Goal: Share content: Share content

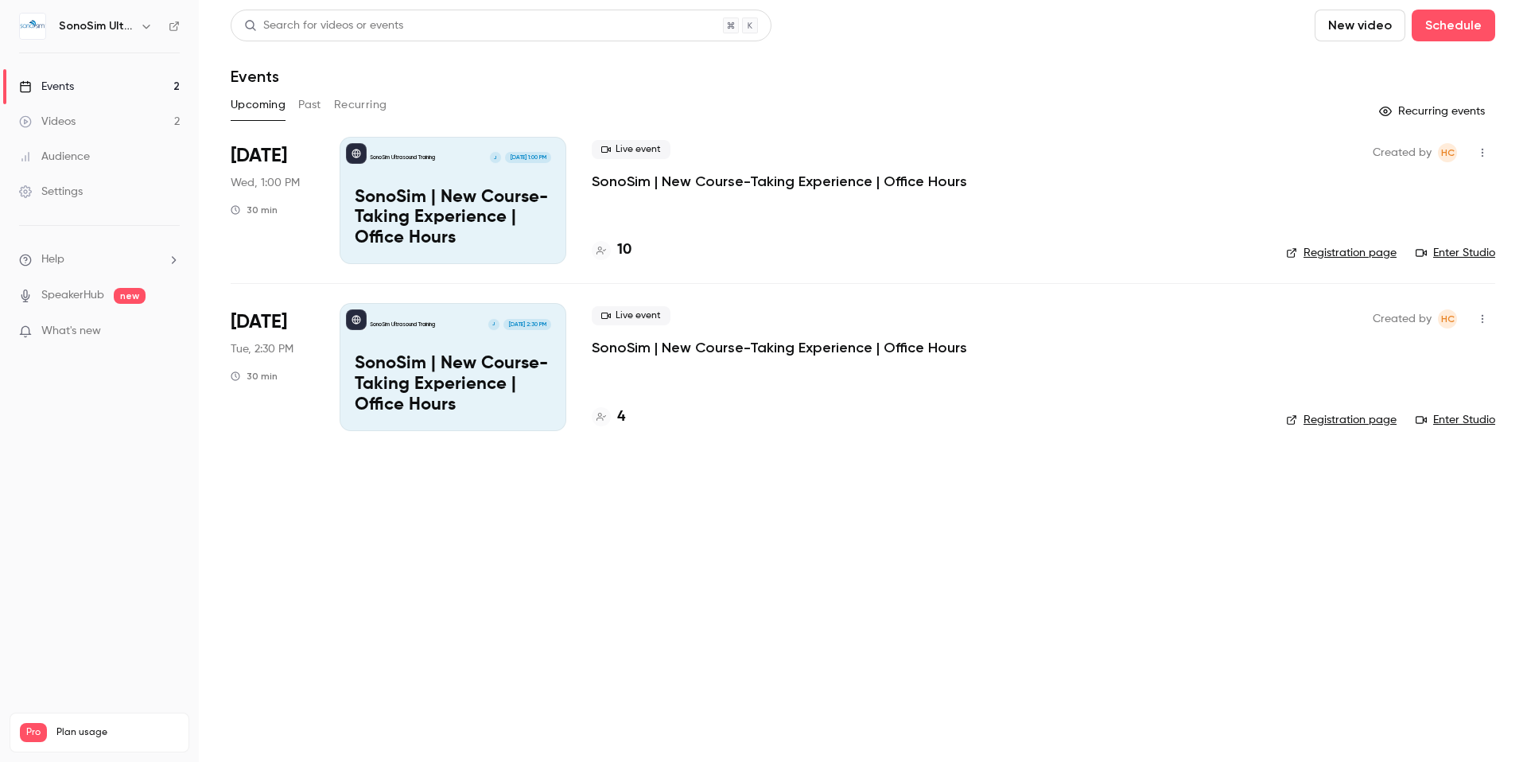
click at [82, 115] on link "Videos 2" at bounding box center [99, 121] width 199 height 35
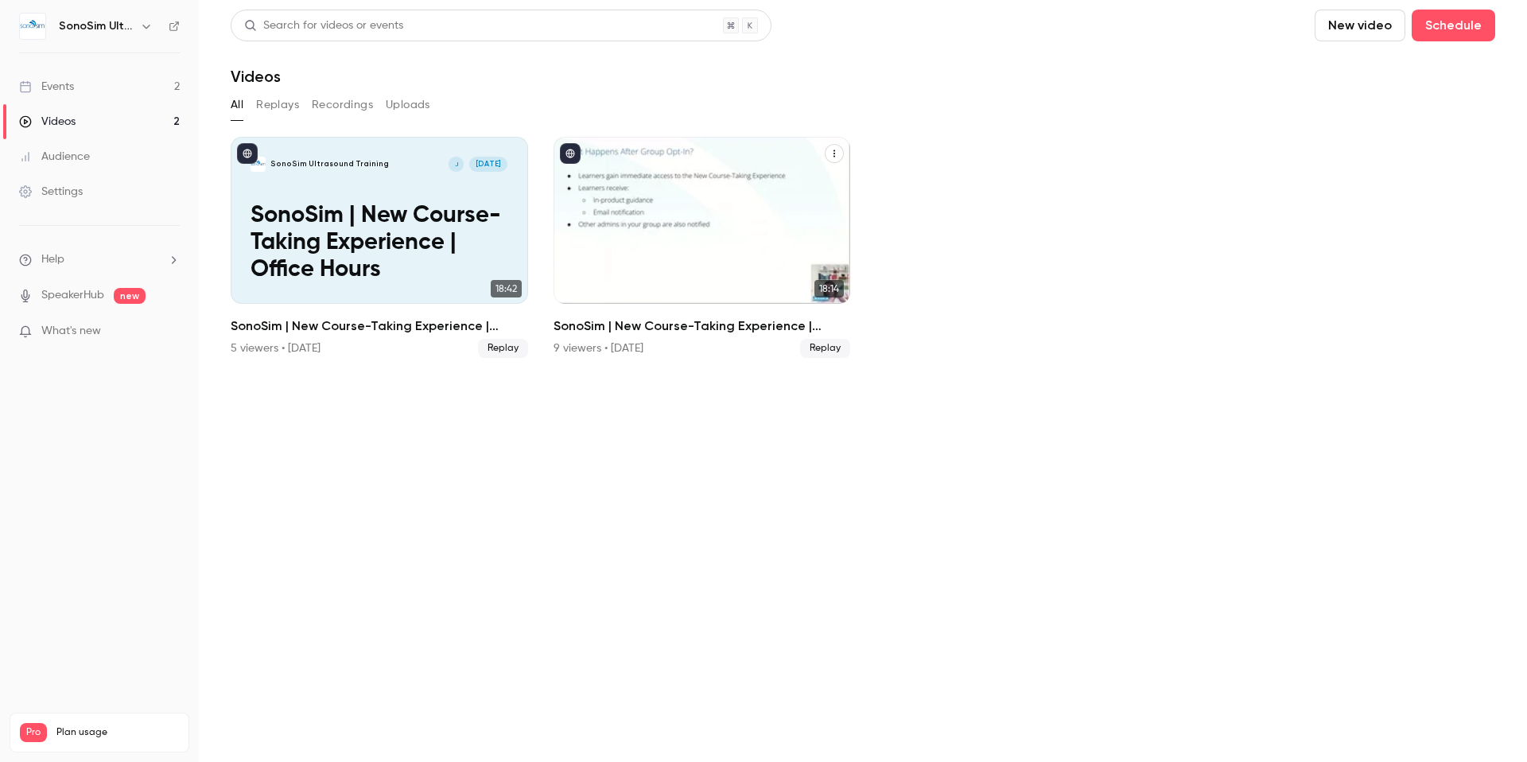
click at [838, 154] on icon "SonoSim | New Course-Taking Experience | Office Hours" at bounding box center [835, 154] width 10 height 10
click at [1007, 134] on div at bounding box center [763, 381] width 1527 height 762
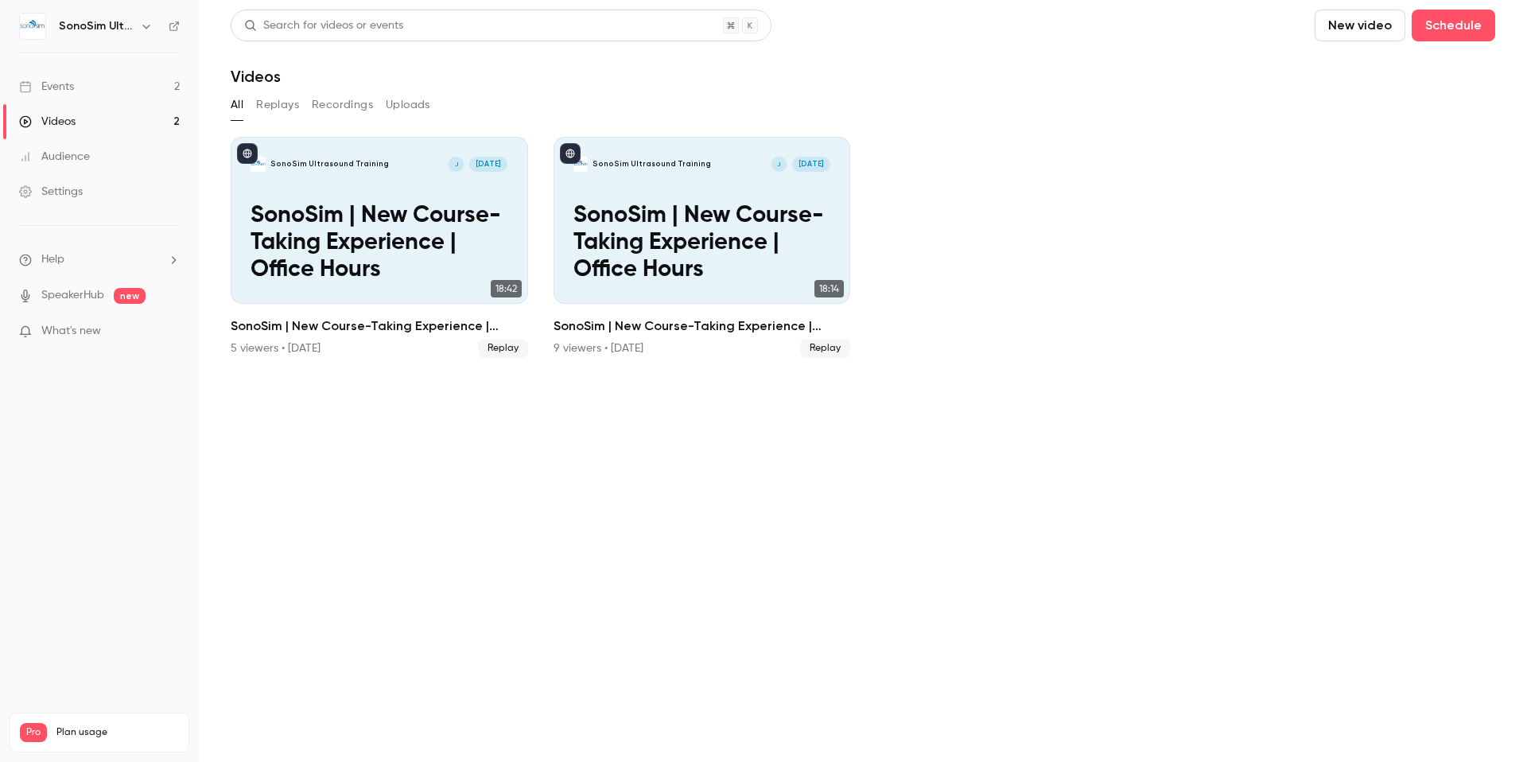
click at [288, 103] on button "Replays" at bounding box center [277, 104] width 43 height 25
click at [356, 105] on button "Recordings" at bounding box center [342, 104] width 61 height 25
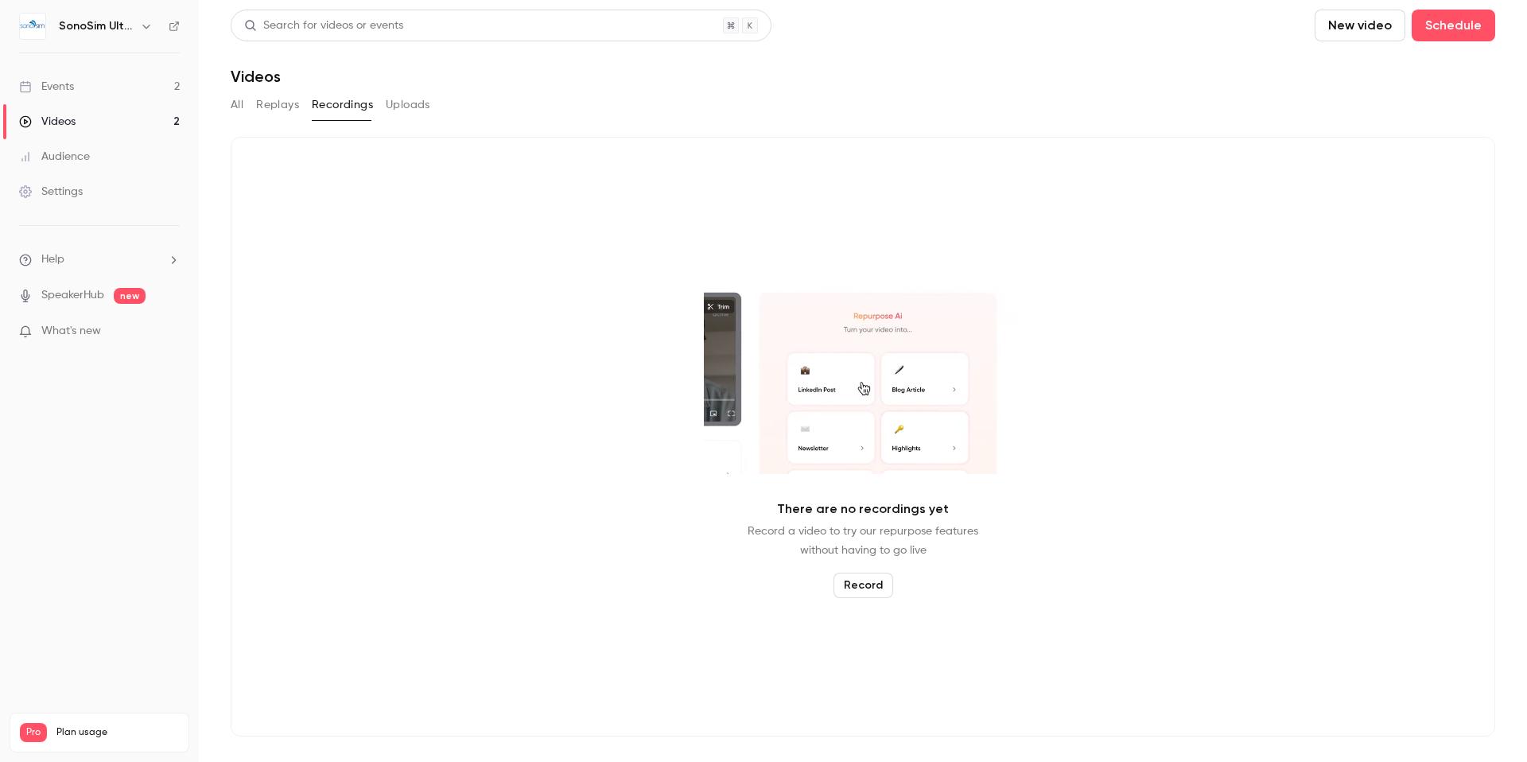
click at [294, 107] on button "Replays" at bounding box center [277, 104] width 43 height 25
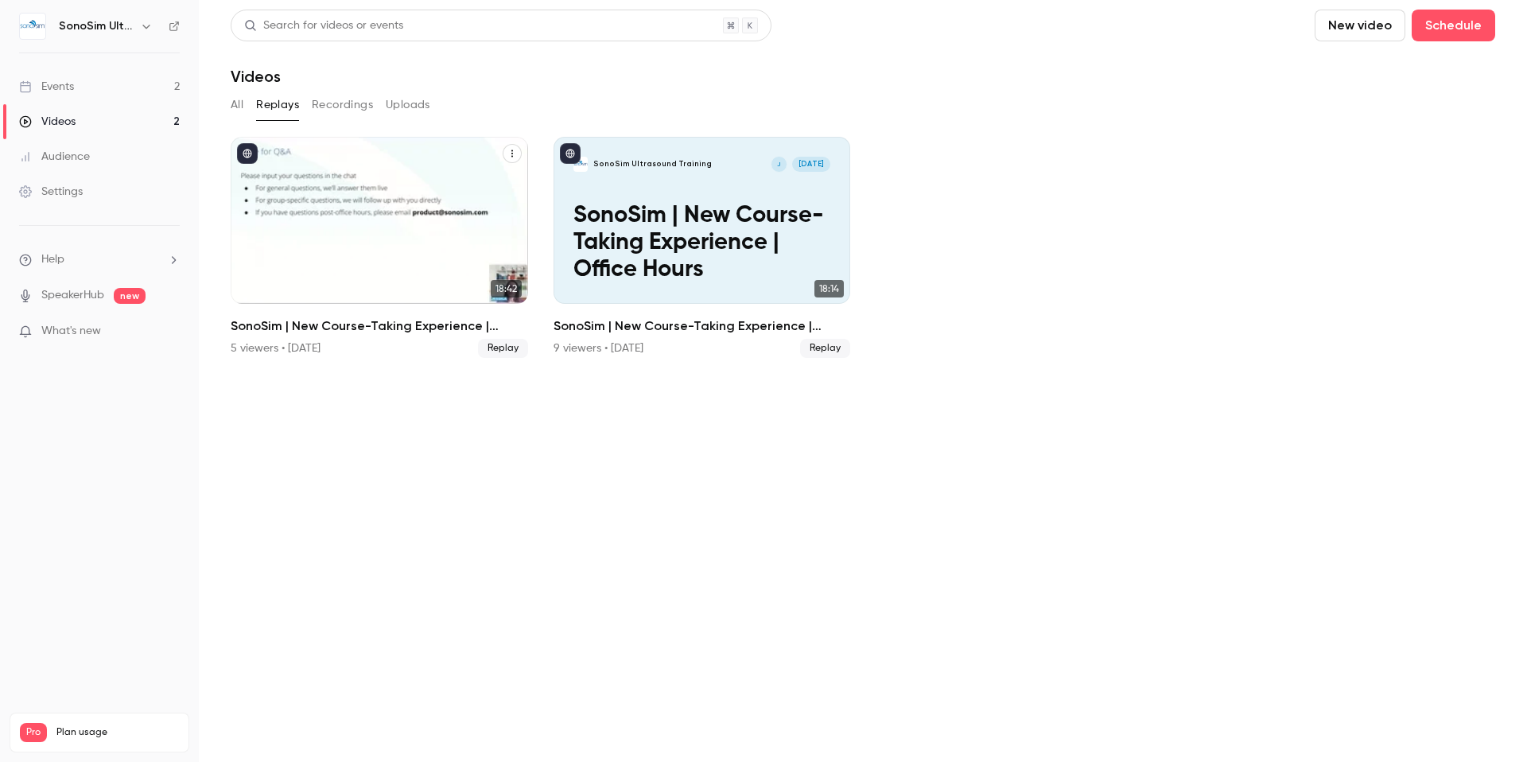
click at [510, 155] on icon "SonoSim | New Course-Taking Experience | Office Hours" at bounding box center [513, 154] width 10 height 10
click at [401, 186] on div "Share" at bounding box center [448, 191] width 124 height 16
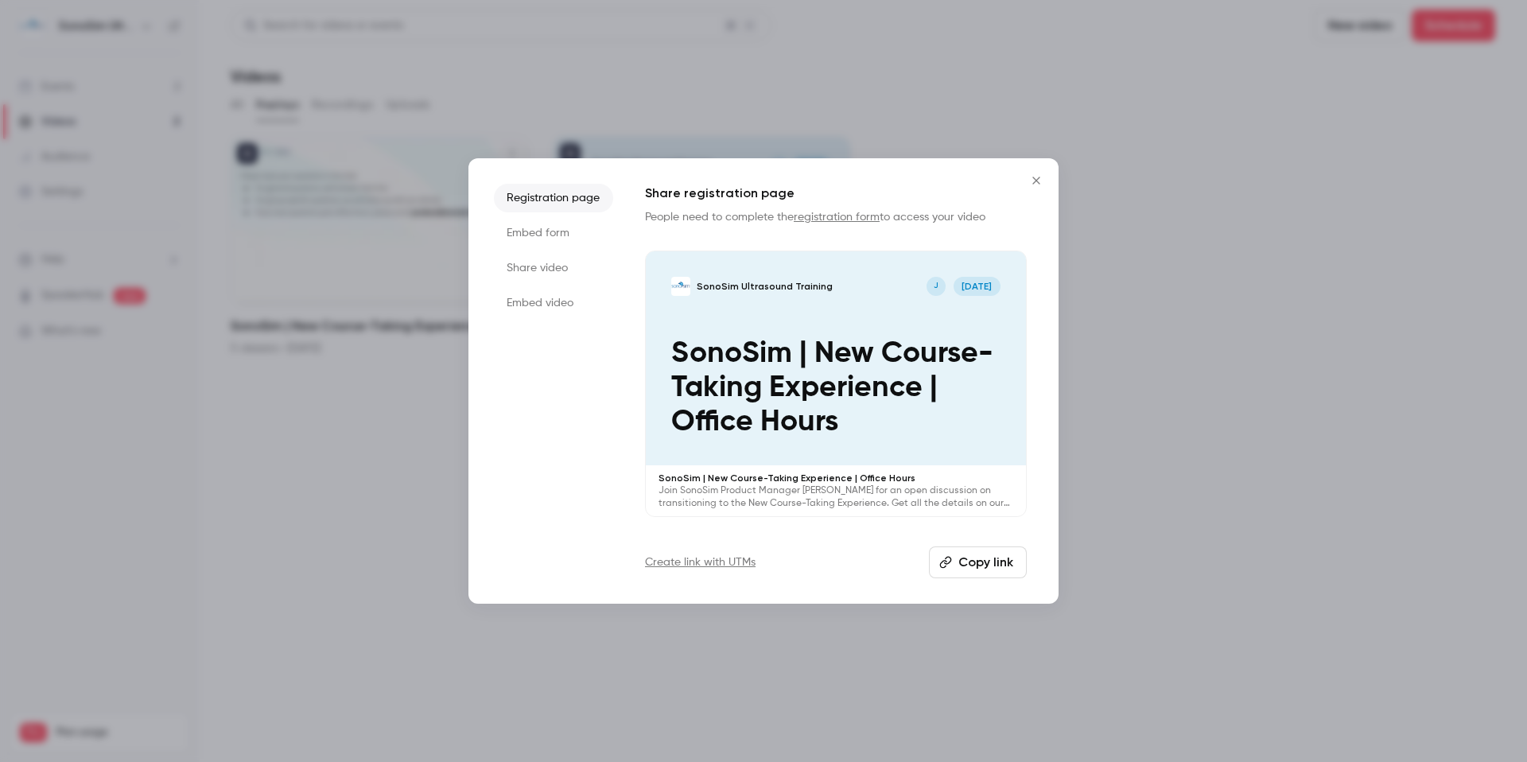
click at [1037, 181] on icon "Close" at bounding box center [1036, 180] width 19 height 13
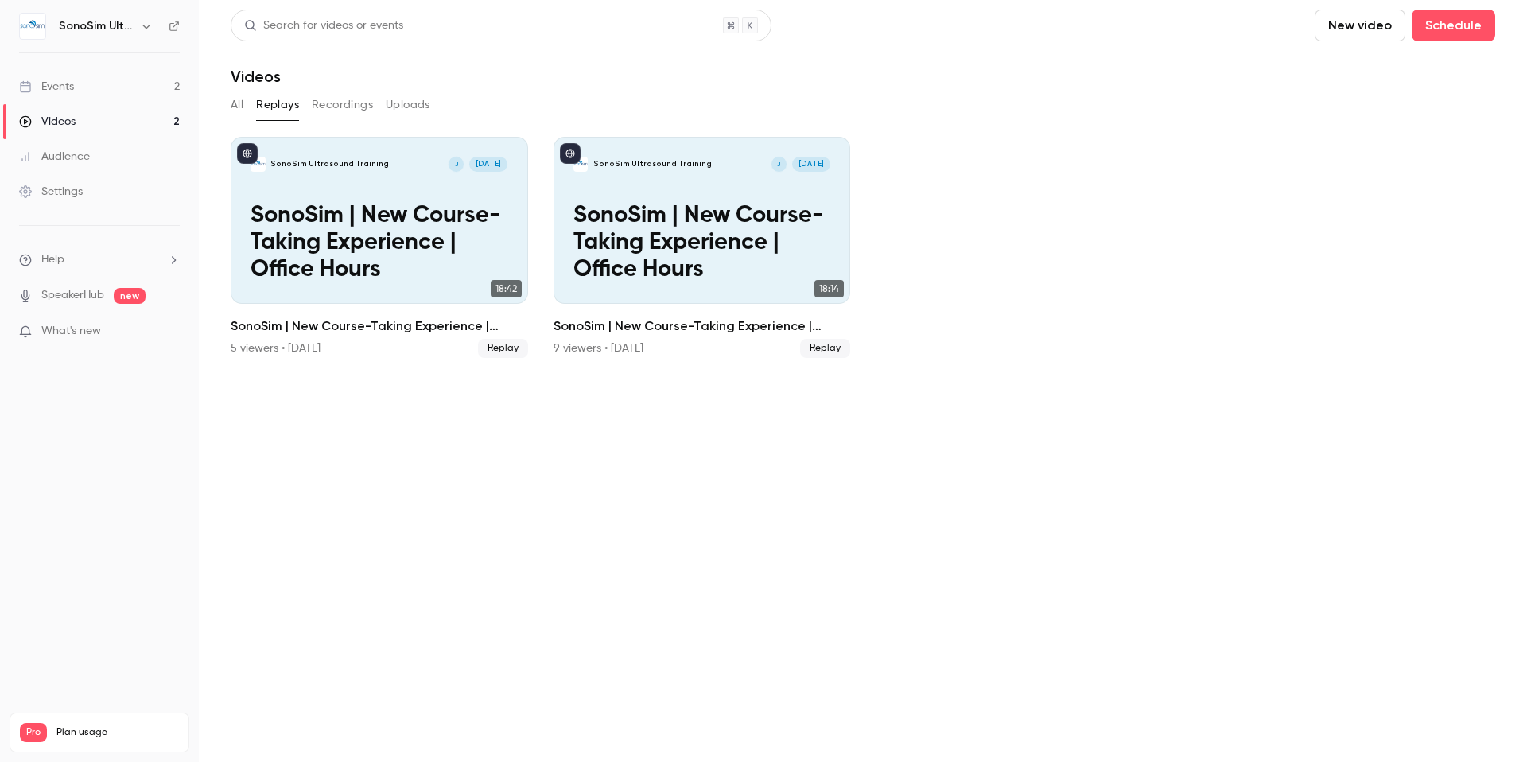
click at [143, 28] on icon "button" at bounding box center [146, 26] width 13 height 13
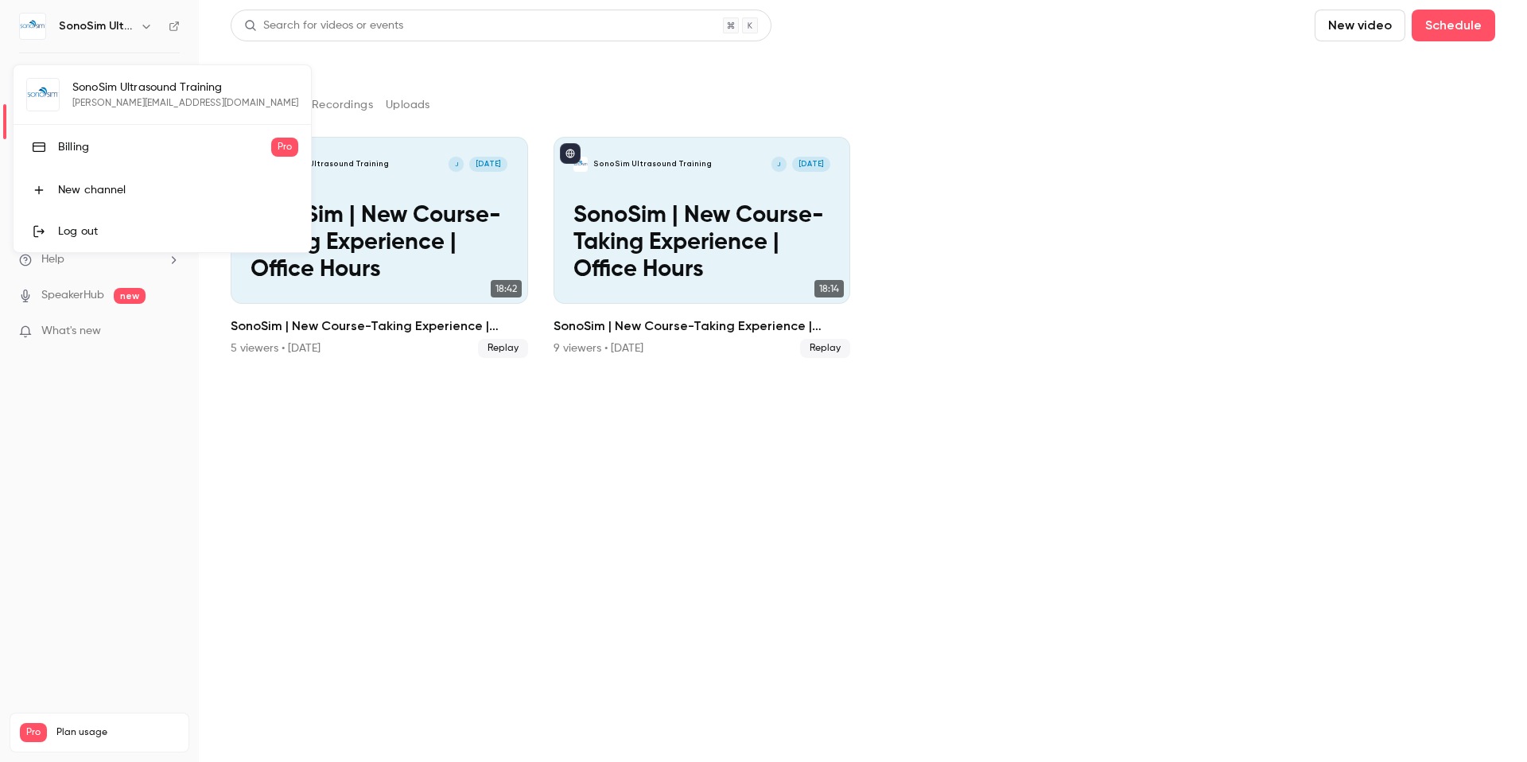
click at [104, 25] on div at bounding box center [763, 381] width 1527 height 762
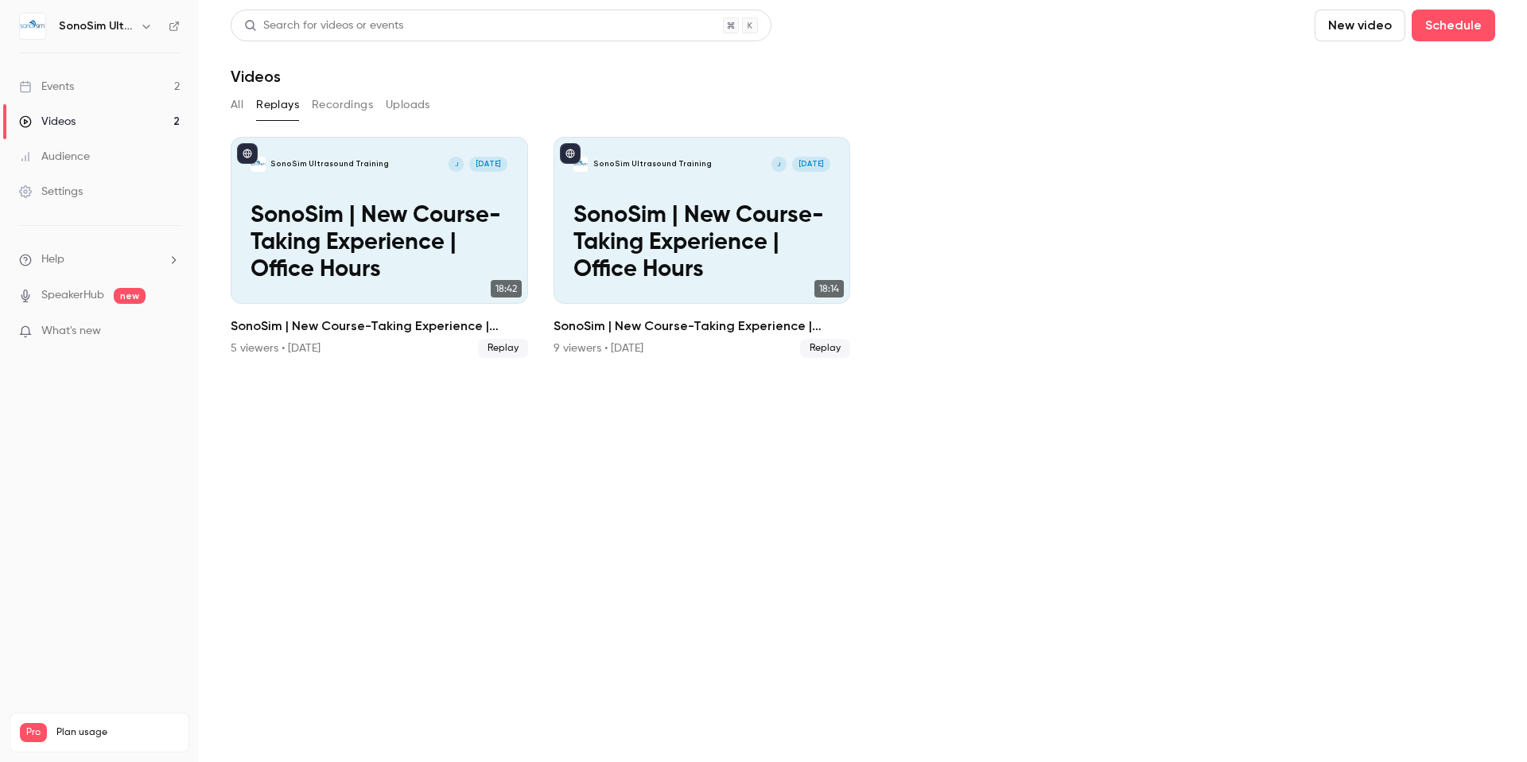
click at [145, 22] on icon "button" at bounding box center [146, 26] width 13 height 13
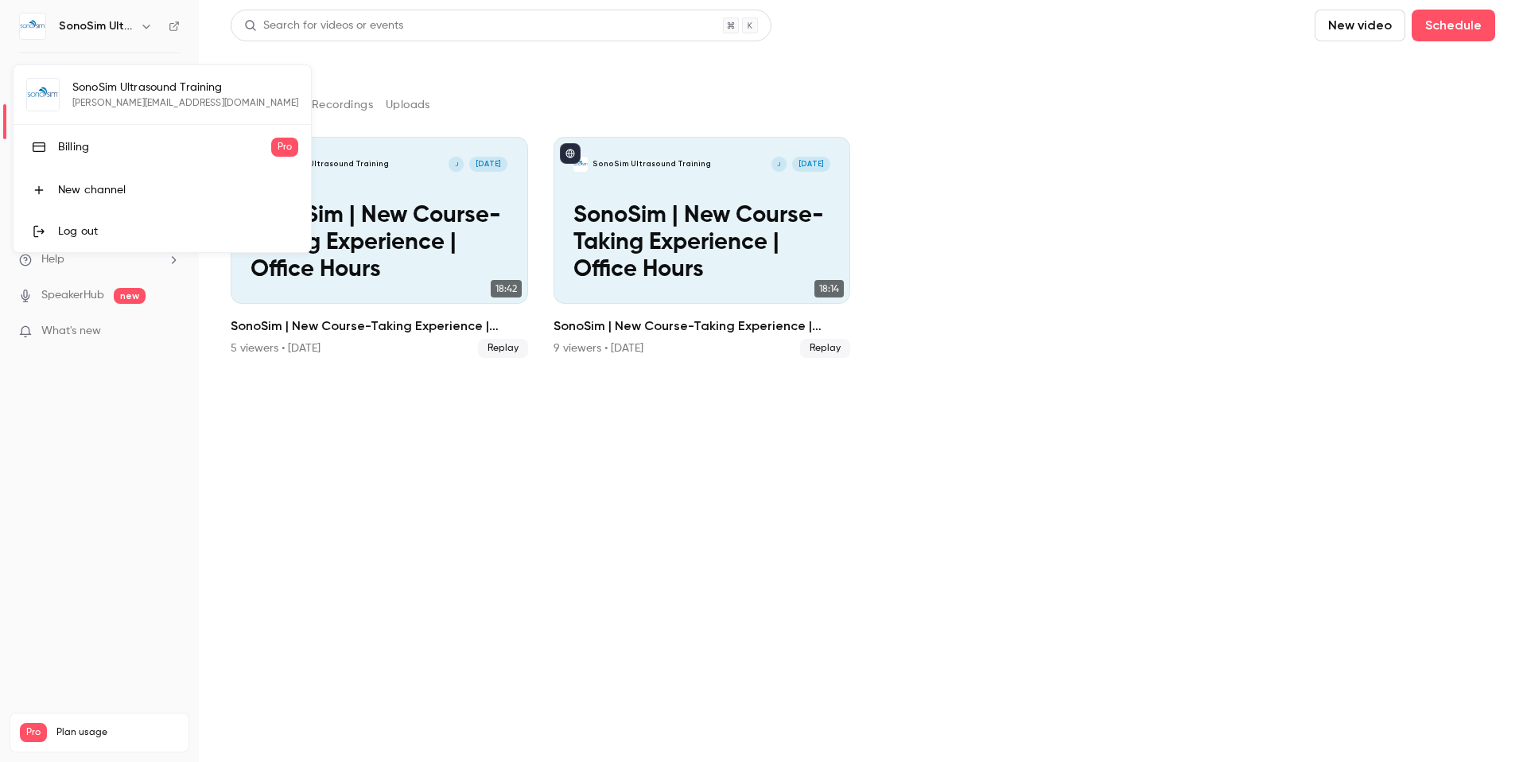
click at [143, 24] on div at bounding box center [763, 381] width 1527 height 762
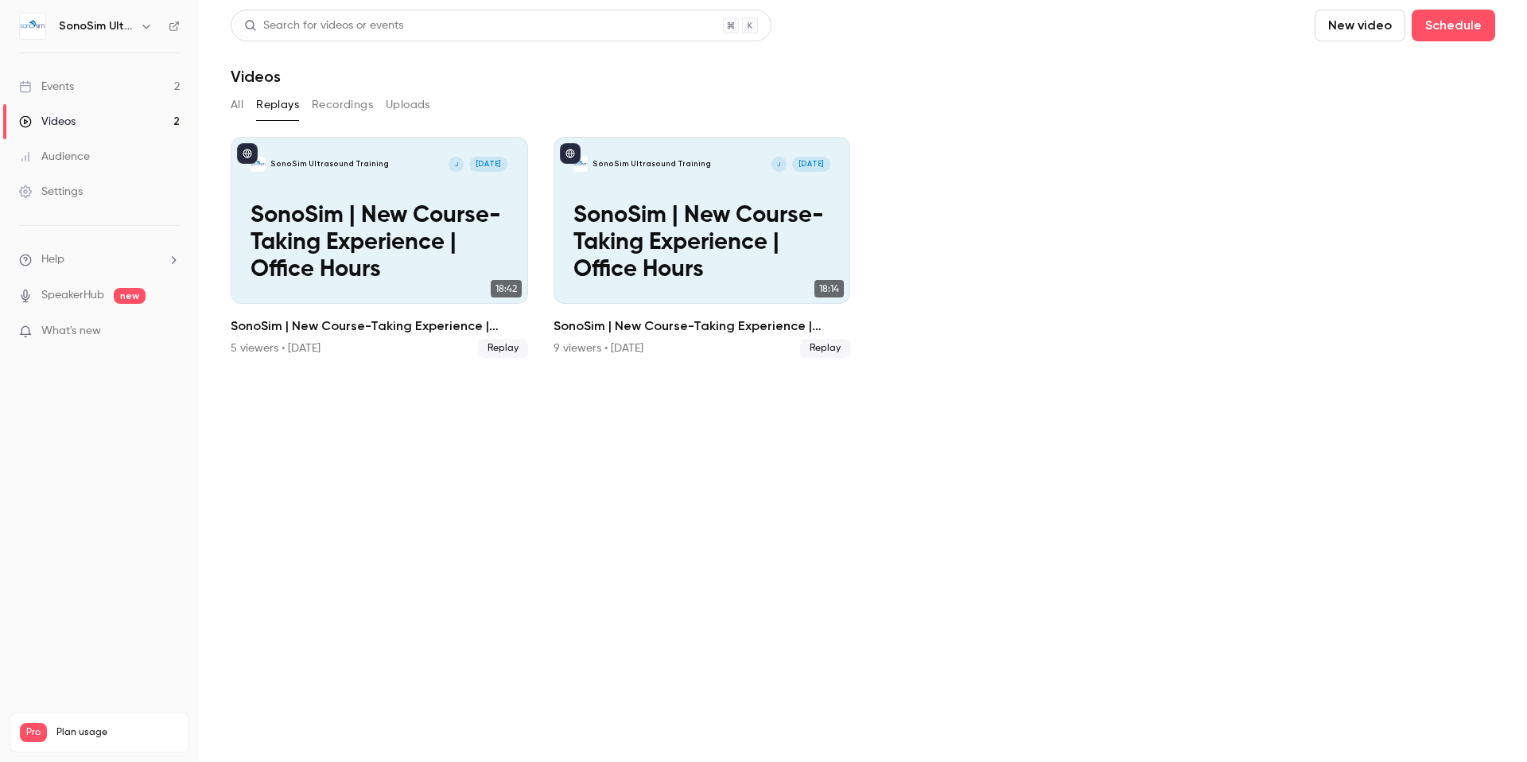
click at [67, 202] on link "Settings" at bounding box center [99, 191] width 199 height 35
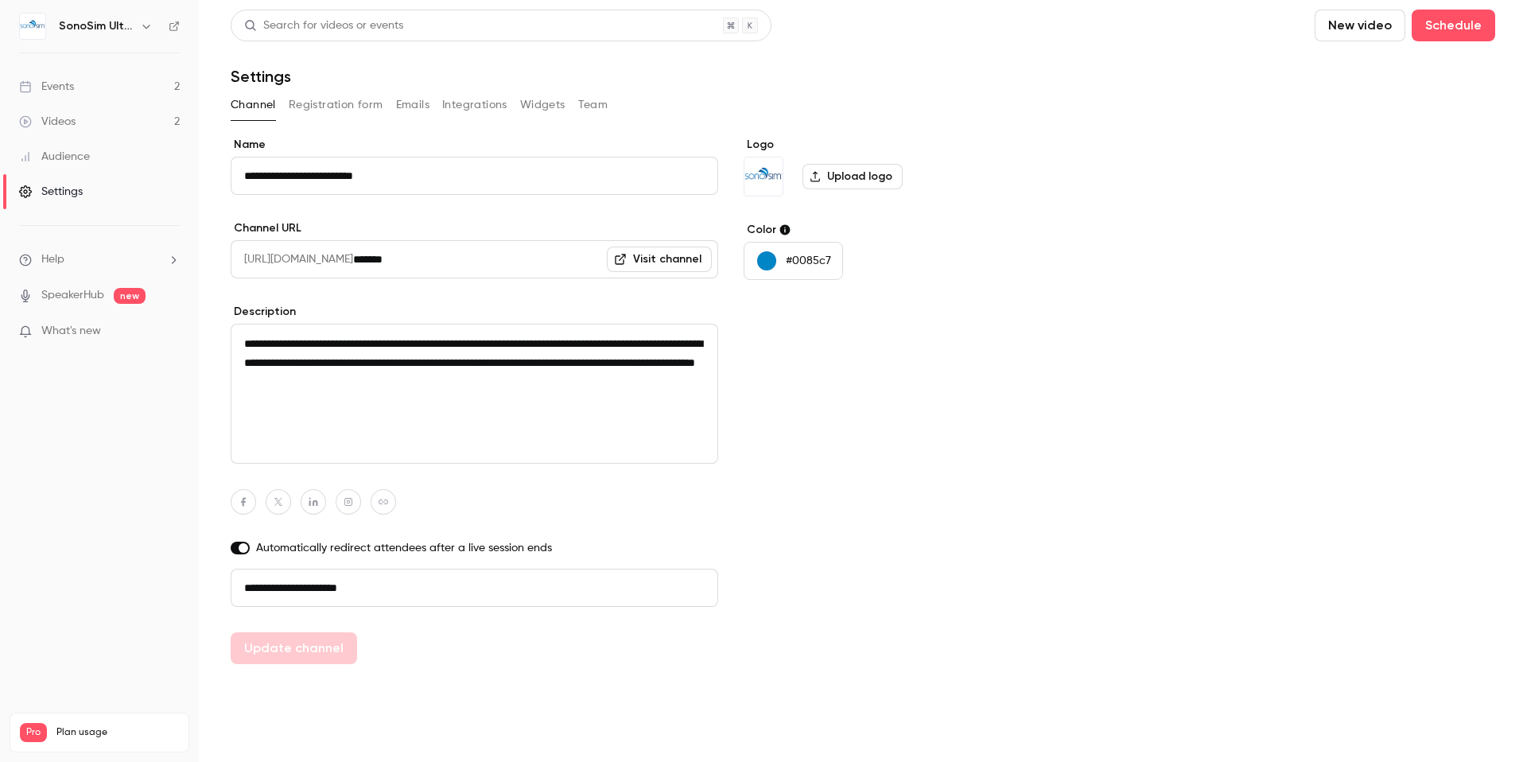
click at [49, 84] on div "Events" at bounding box center [46, 87] width 55 height 16
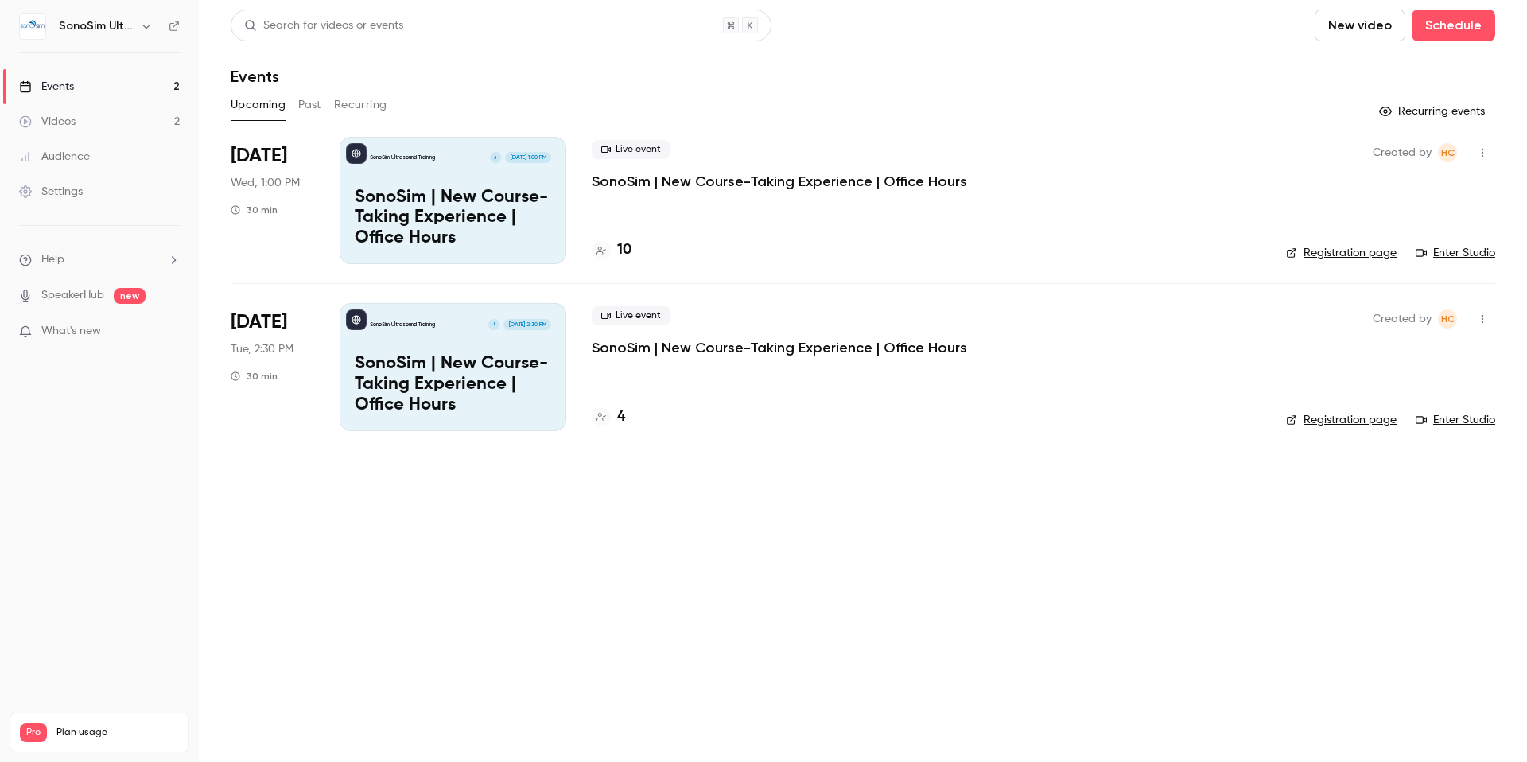
click at [53, 112] on link "Videos 2" at bounding box center [99, 121] width 199 height 35
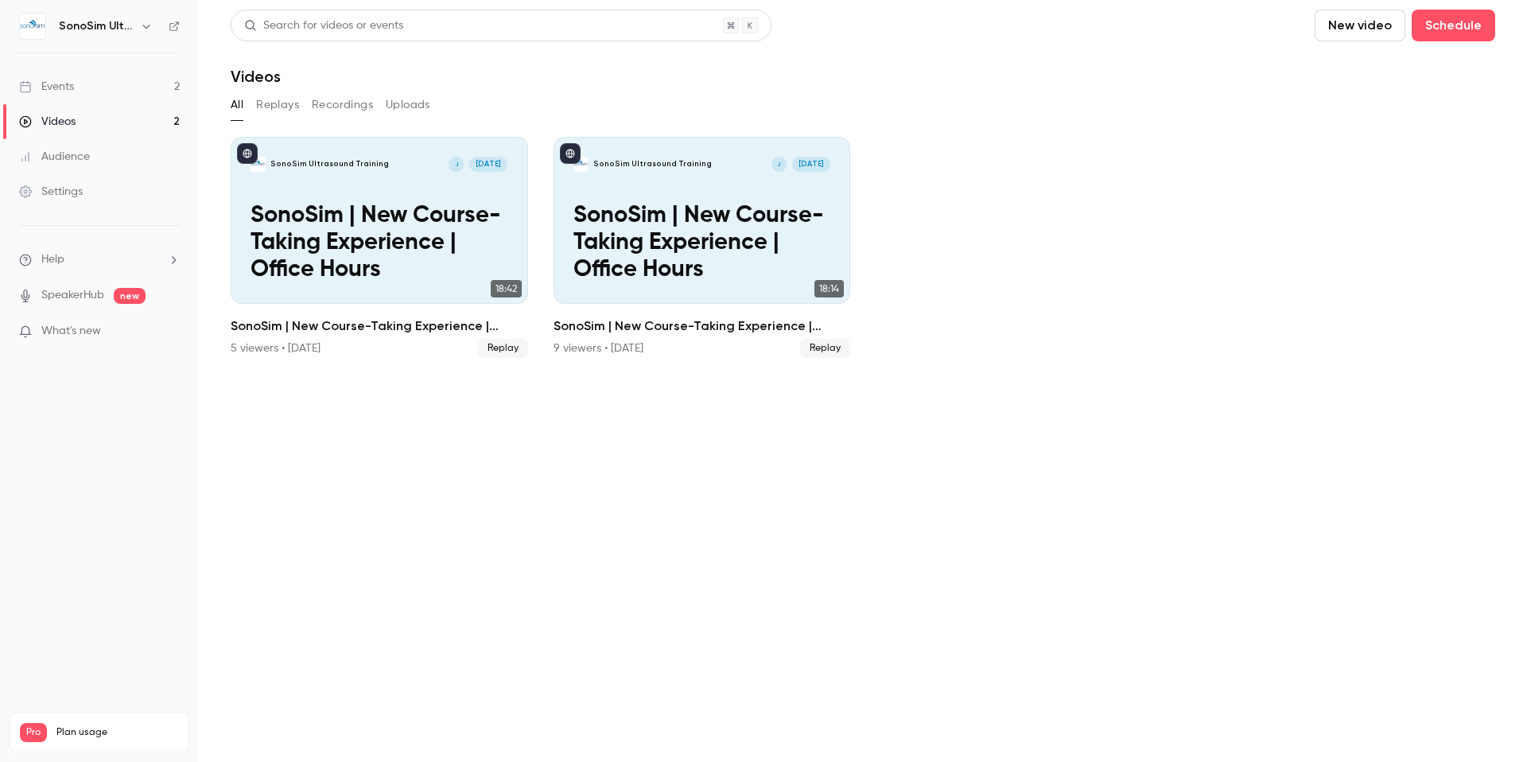
click at [350, 103] on button "Recordings" at bounding box center [342, 104] width 61 height 25
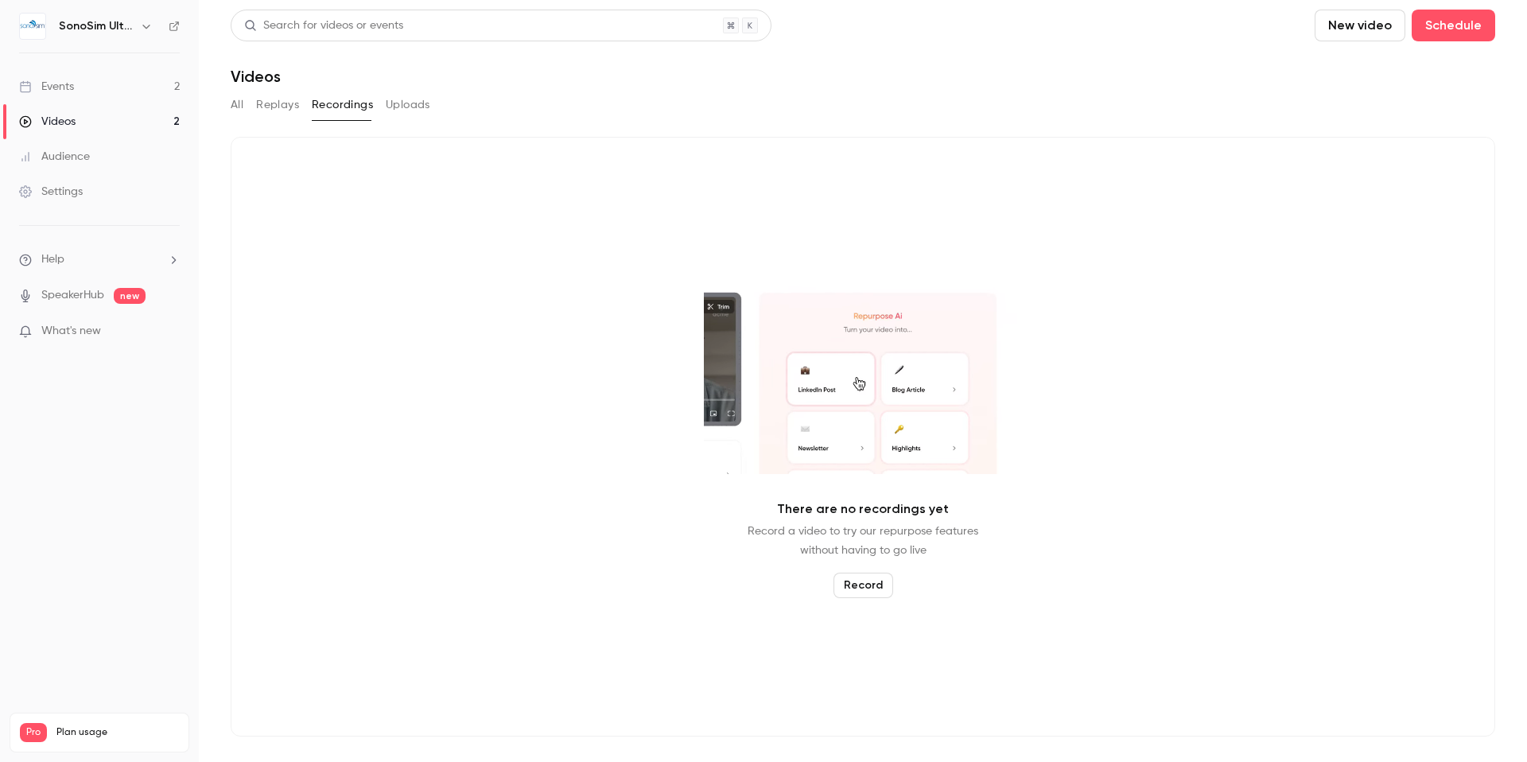
click at [282, 107] on button "Replays" at bounding box center [277, 104] width 43 height 25
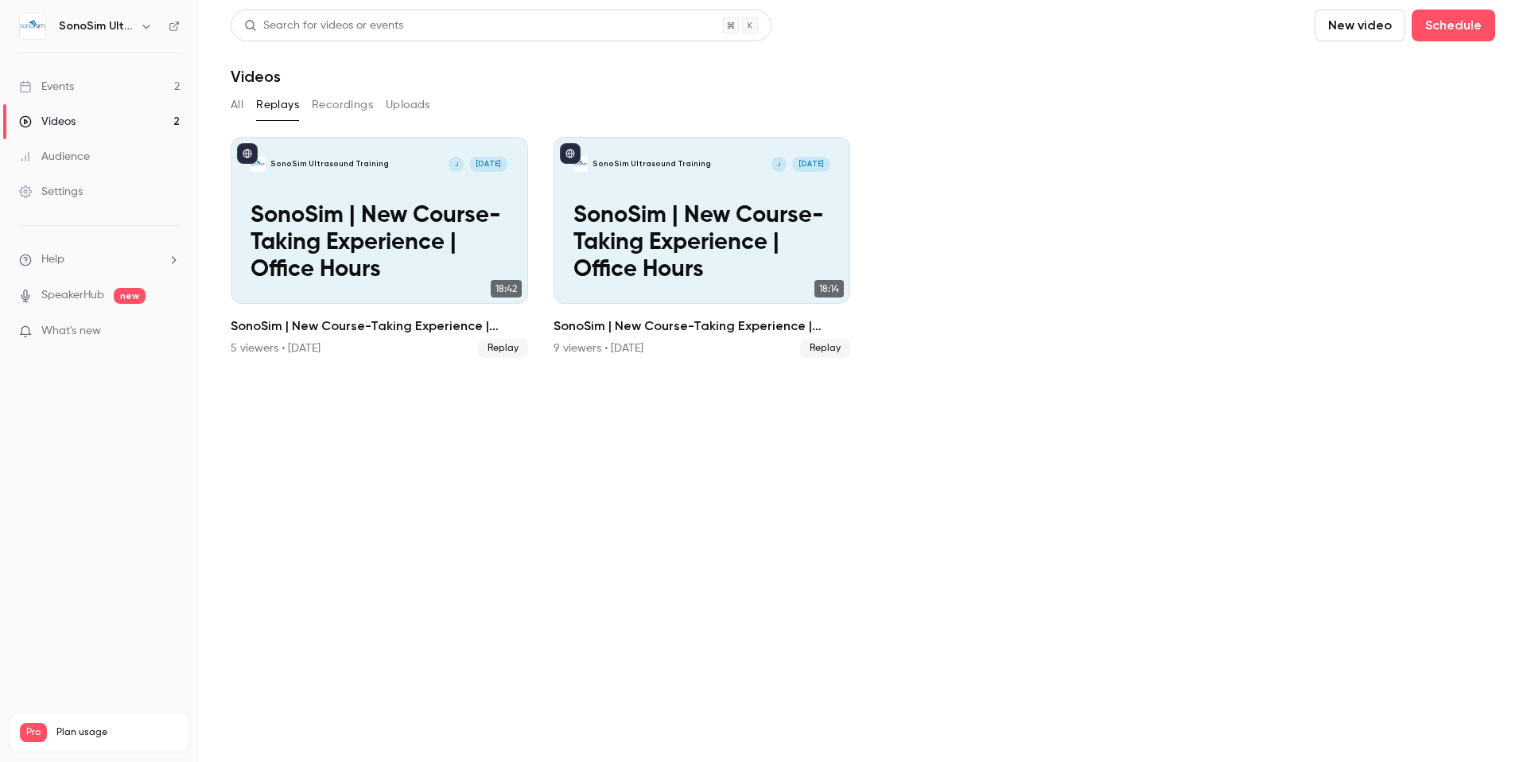
click at [344, 103] on button "Recordings" at bounding box center [342, 104] width 61 height 25
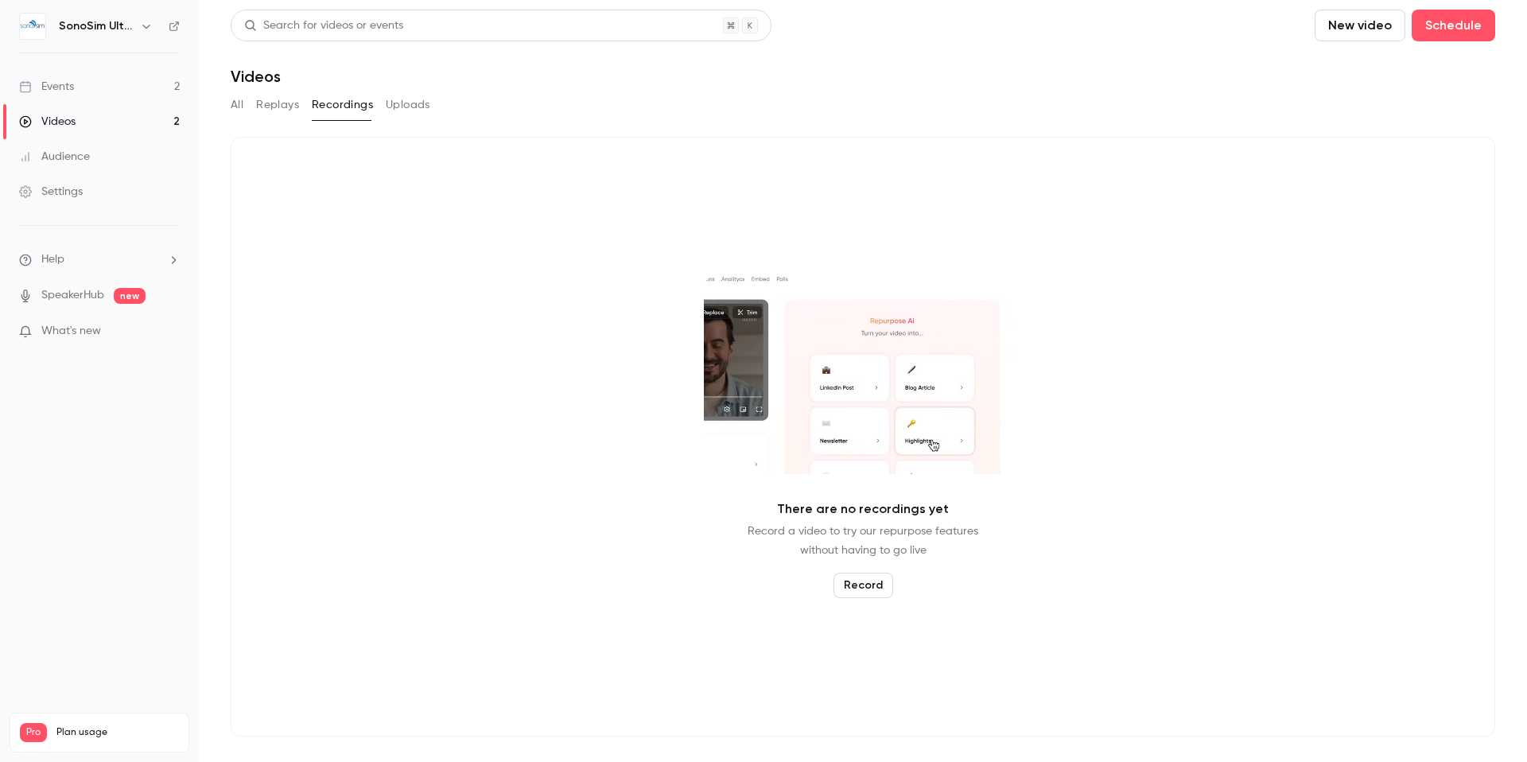
click at [71, 329] on span "What's new" at bounding box center [71, 331] width 60 height 17
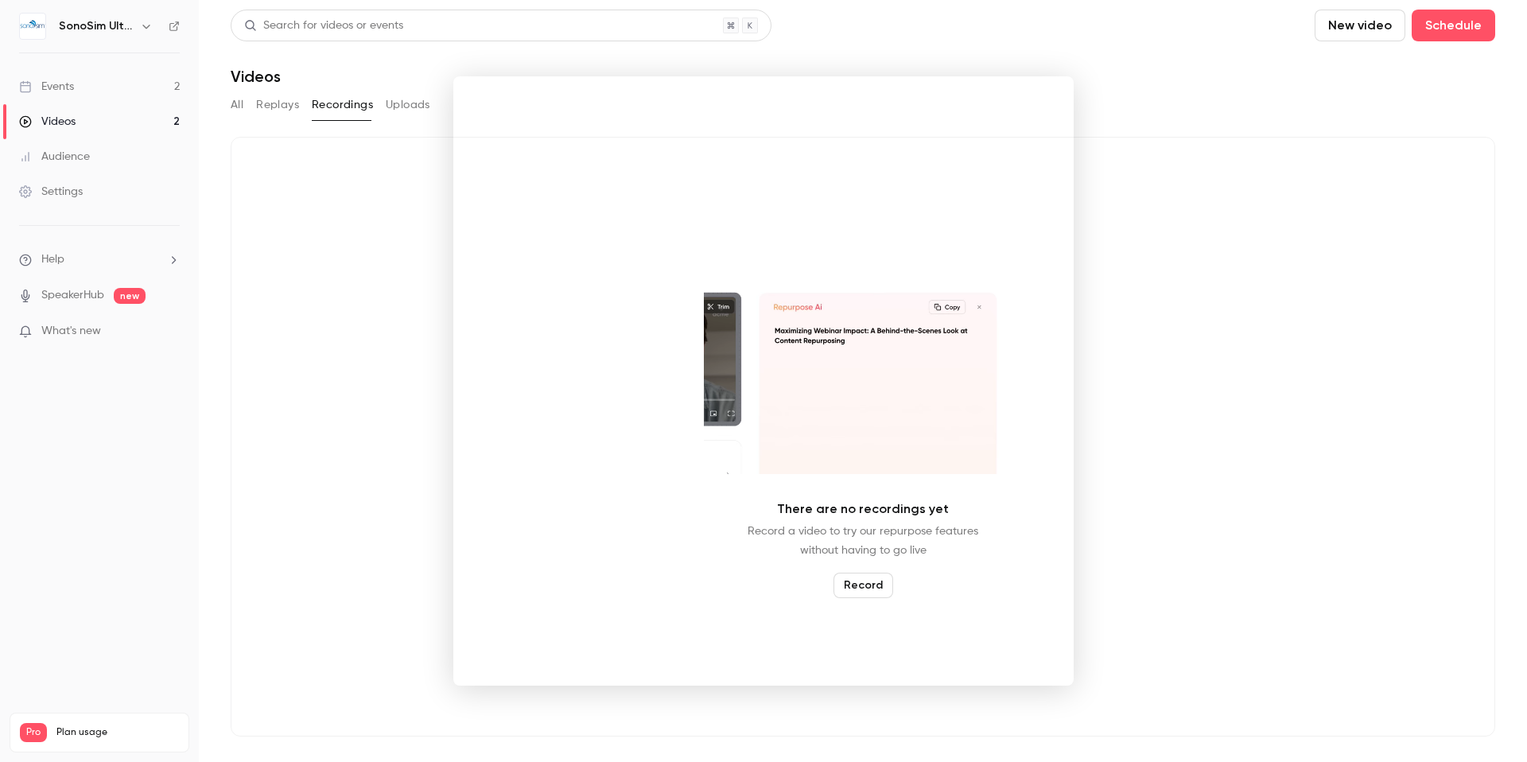
click at [374, 280] on div at bounding box center [763, 381] width 1527 height 762
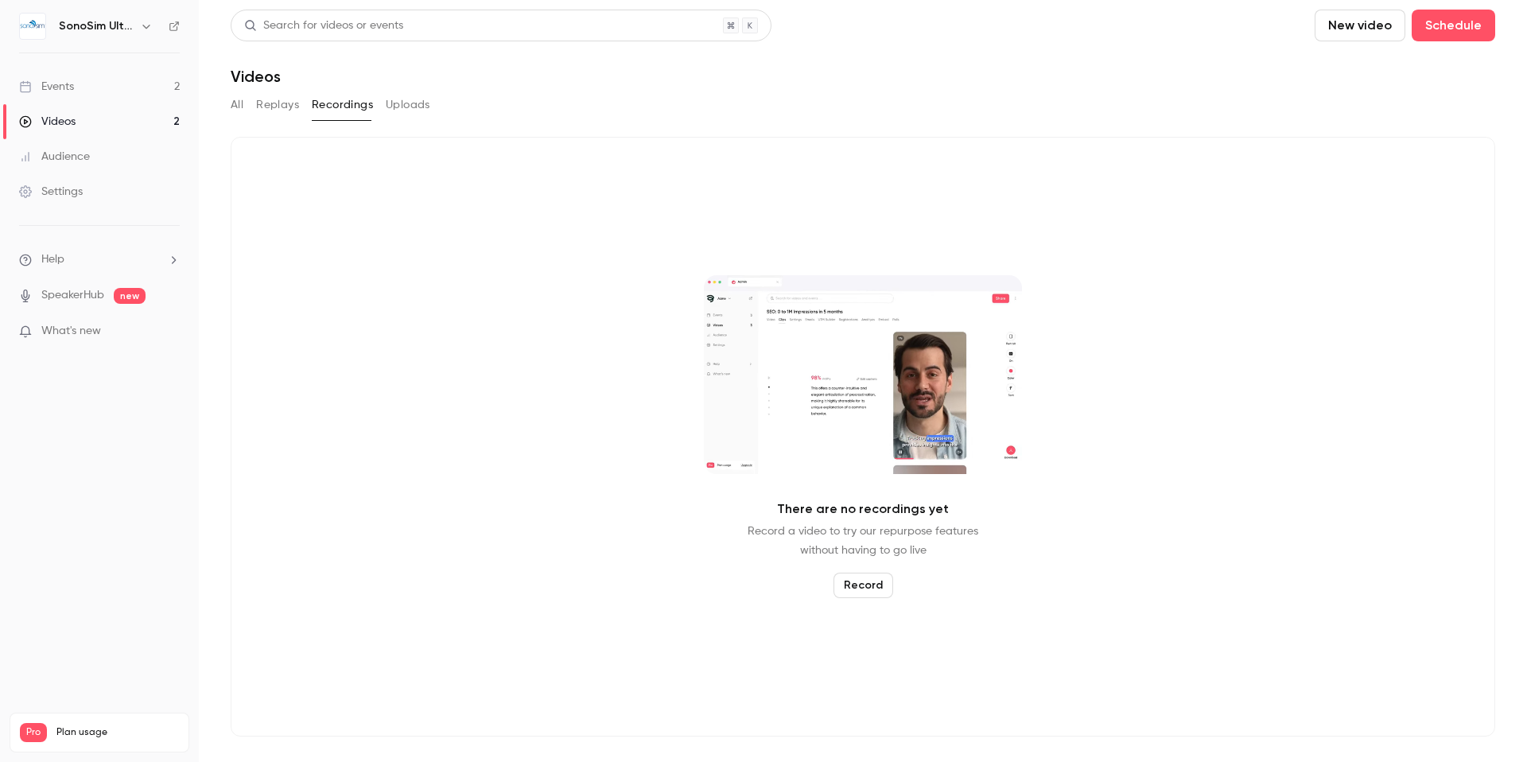
click at [85, 86] on link "Events 2" at bounding box center [99, 86] width 199 height 35
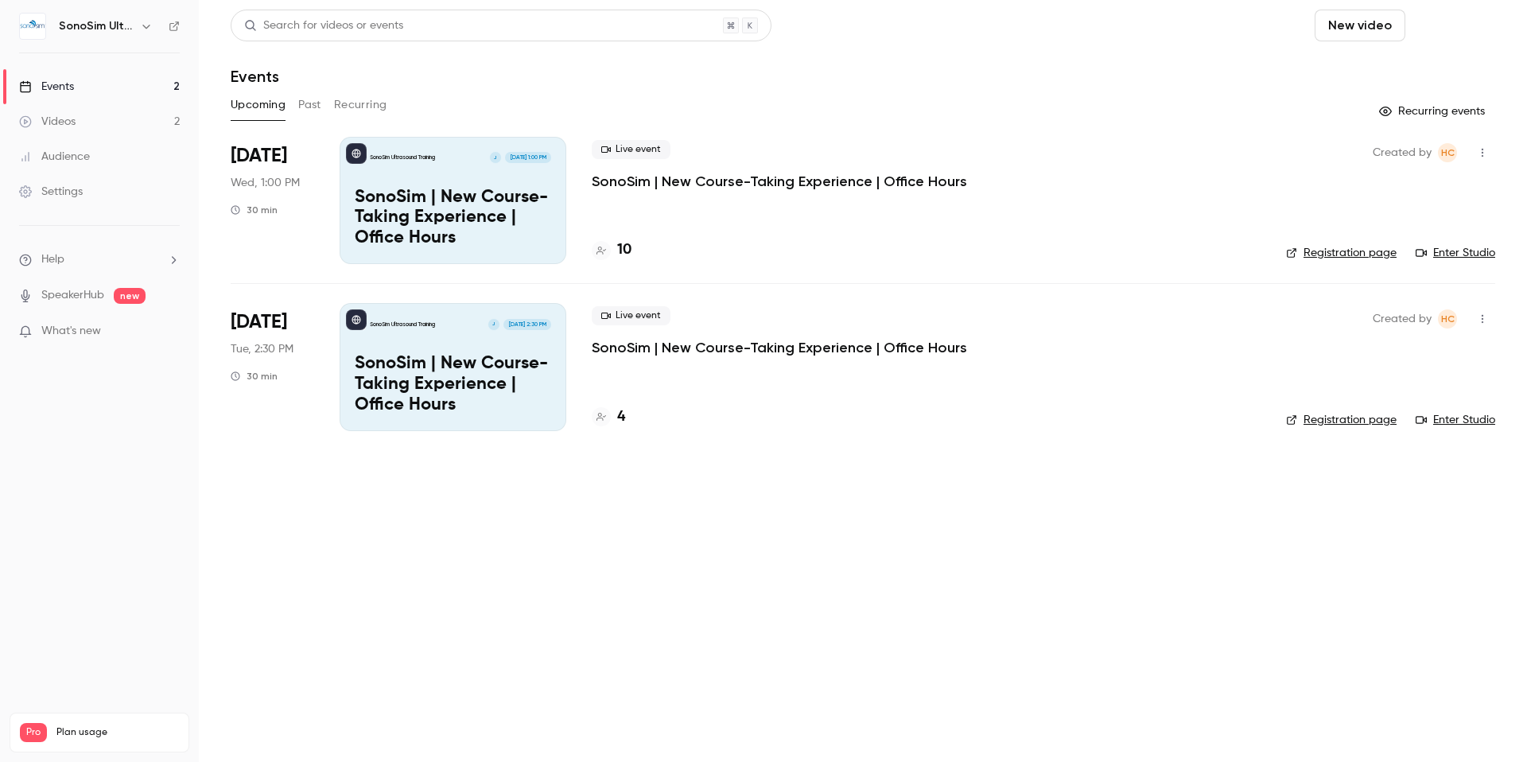
click at [1465, 29] on button "Schedule" at bounding box center [1454, 26] width 84 height 32
click at [1153, 32] on div at bounding box center [763, 381] width 1527 height 762
click at [60, 119] on div "Videos" at bounding box center [47, 122] width 56 height 16
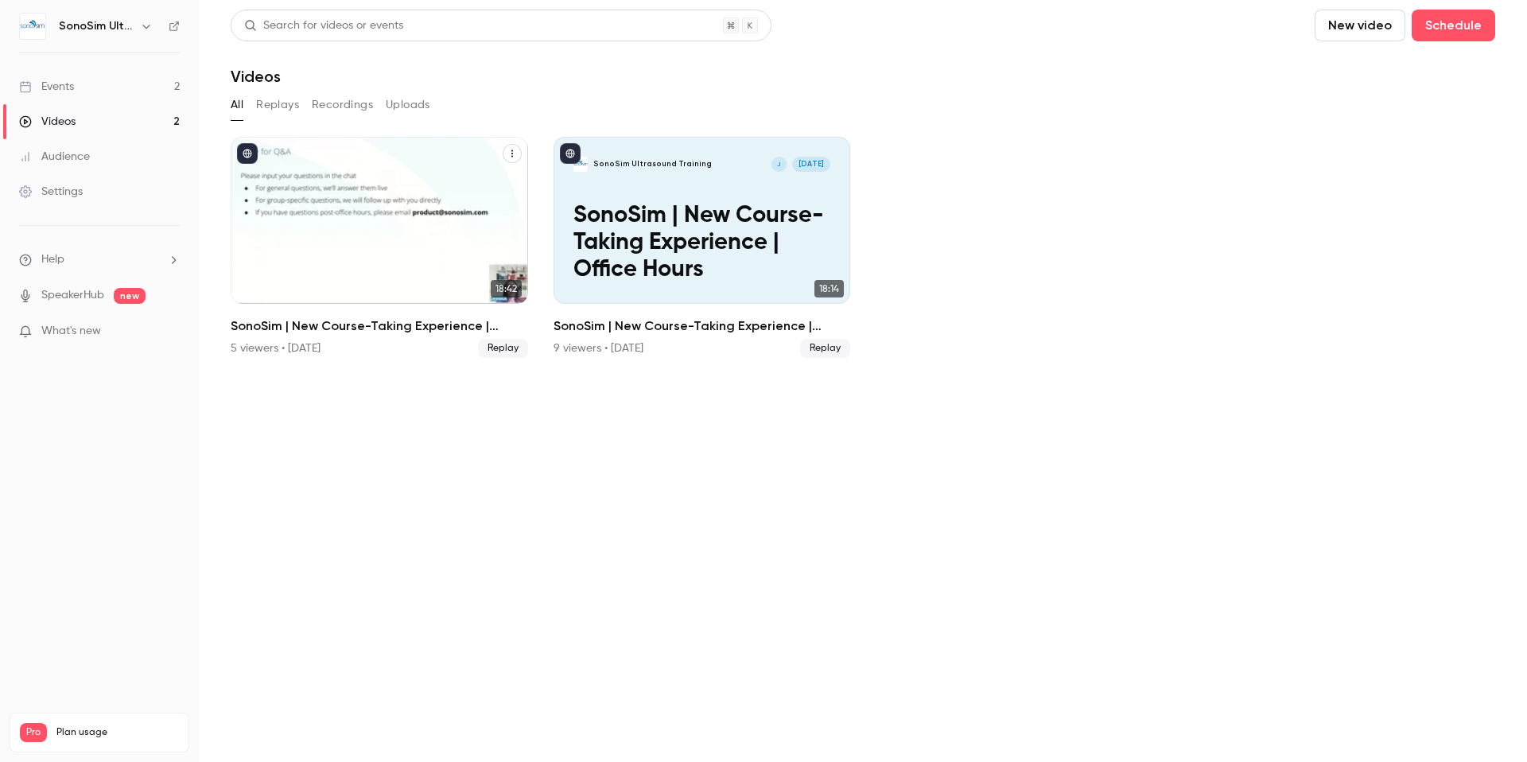
click at [504, 152] on button "SonoSim | New Course-Taking Experience | Office Hours" at bounding box center [512, 153] width 19 height 19
click at [559, 105] on div at bounding box center [763, 381] width 1527 height 762
click at [1263, 191] on ul "SonoSim Ultrasound Training J [DATE] SonoSim | New Course-Taking Experience | O…" at bounding box center [863, 247] width 1265 height 221
